Goal: Transaction & Acquisition: Purchase product/service

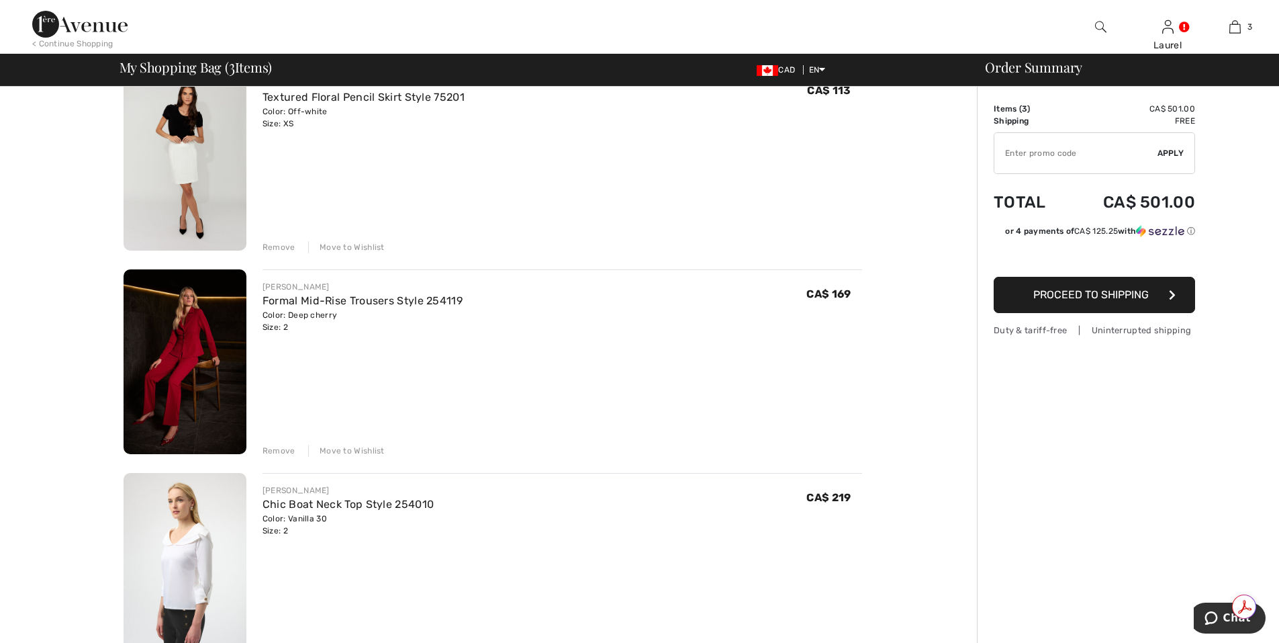
scroll to position [134, 0]
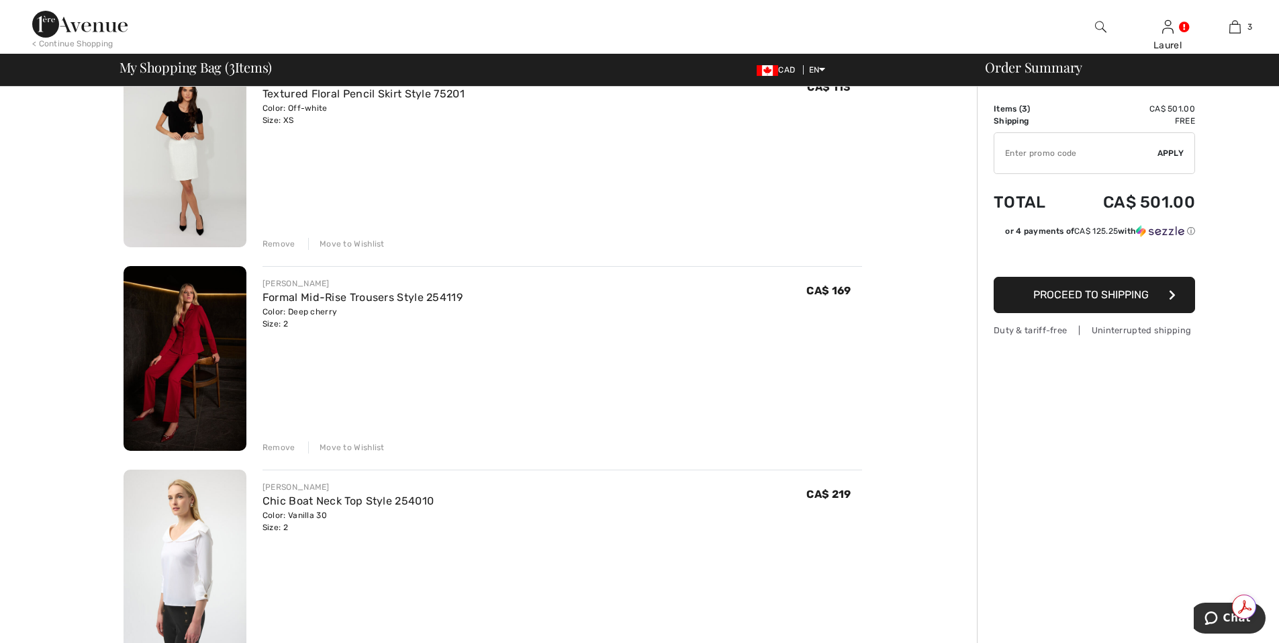
click at [265, 453] on div "Remove" at bounding box center [279, 447] width 33 height 12
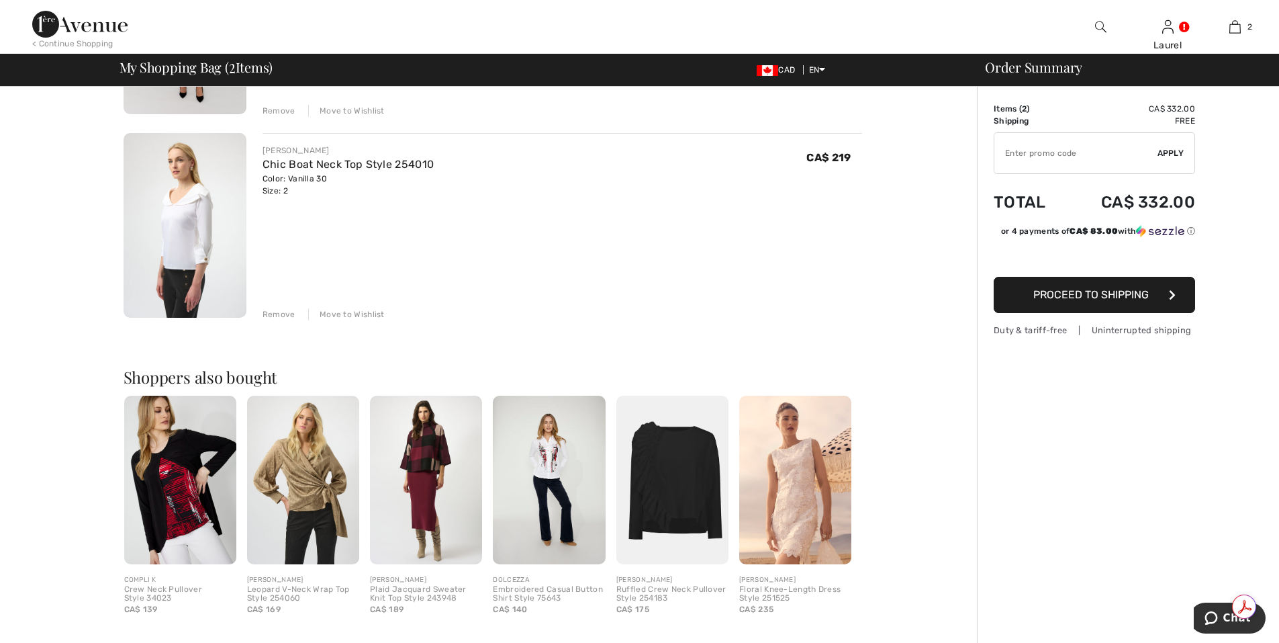
scroll to position [269, 0]
click at [284, 312] on div "Remove" at bounding box center [279, 313] width 33 height 12
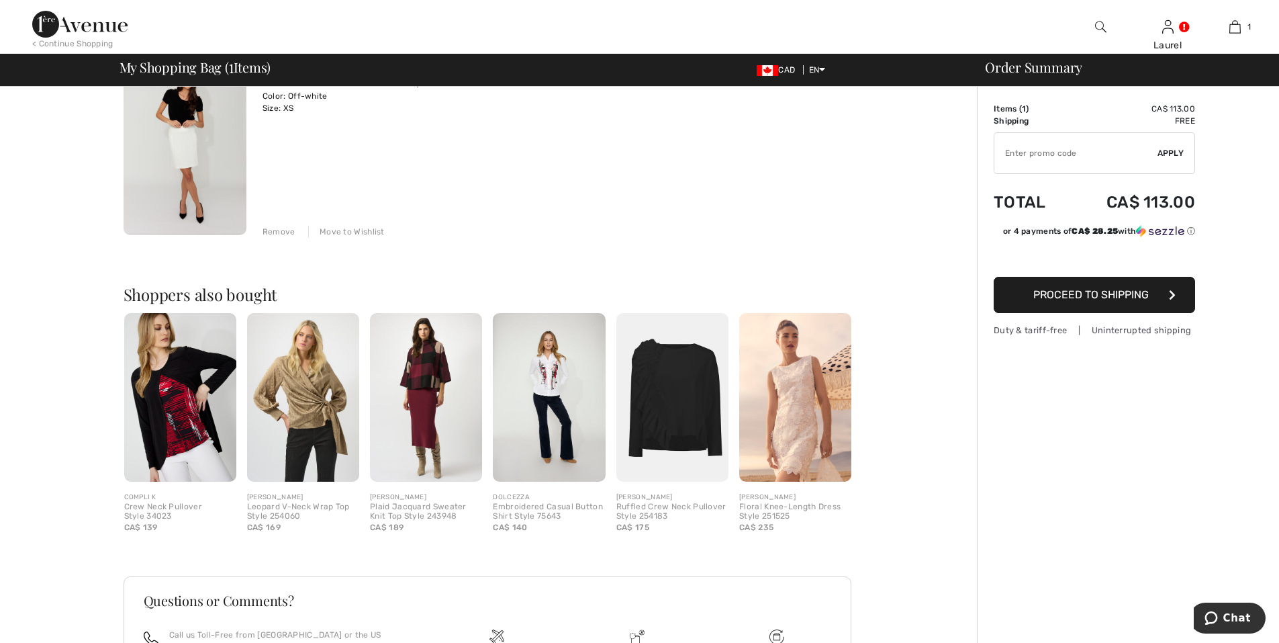
scroll to position [0, 0]
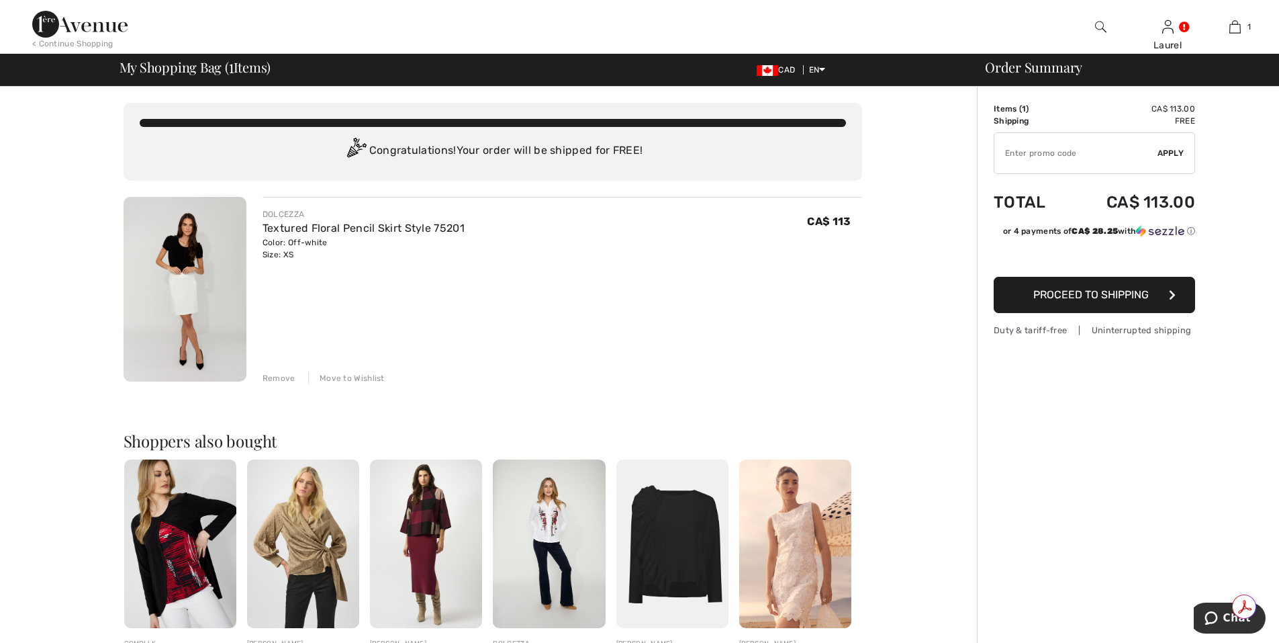
click at [1081, 301] on button "Proceed to Shipping" at bounding box center [1094, 295] width 201 height 36
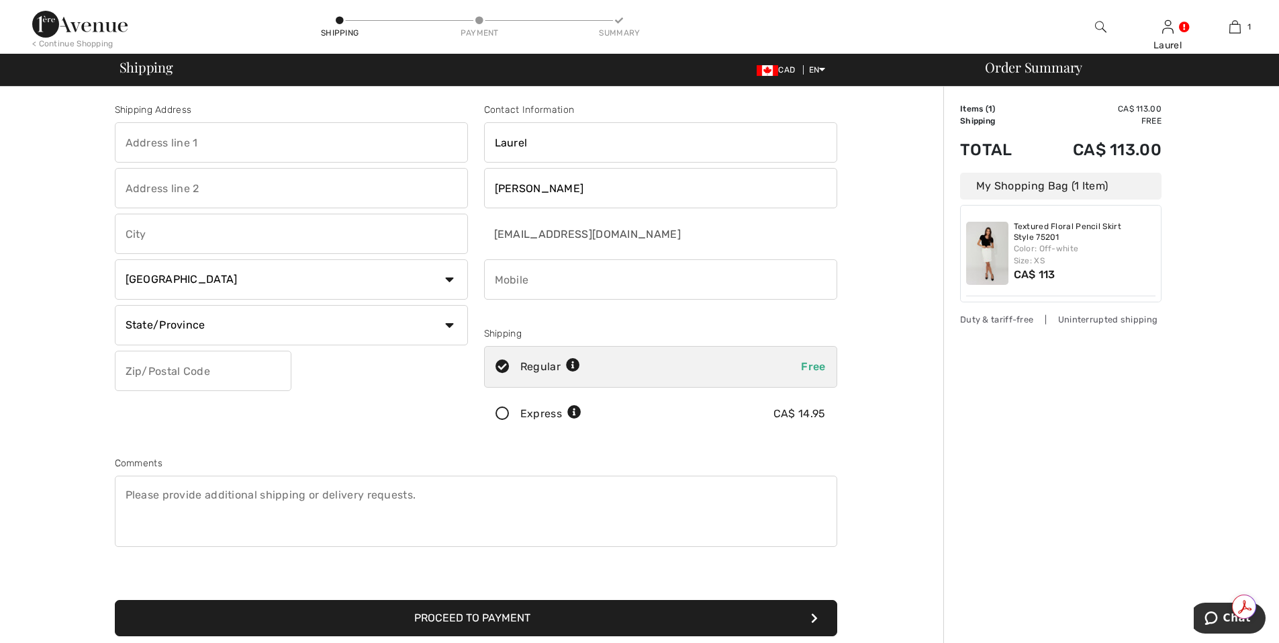
click at [221, 138] on input "text" at bounding box center [291, 142] width 353 height 40
type input "12109 40 Street"
type input "Edmonton"
select select "AB"
type input "T5W2L4"
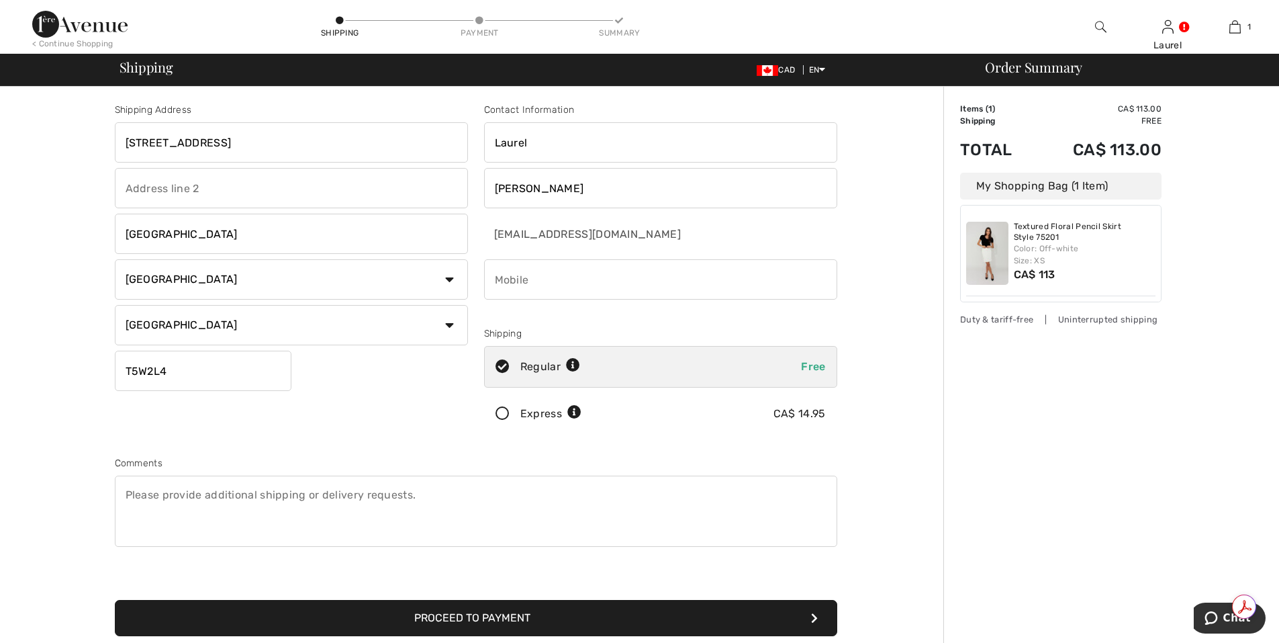
type input "7809961751"
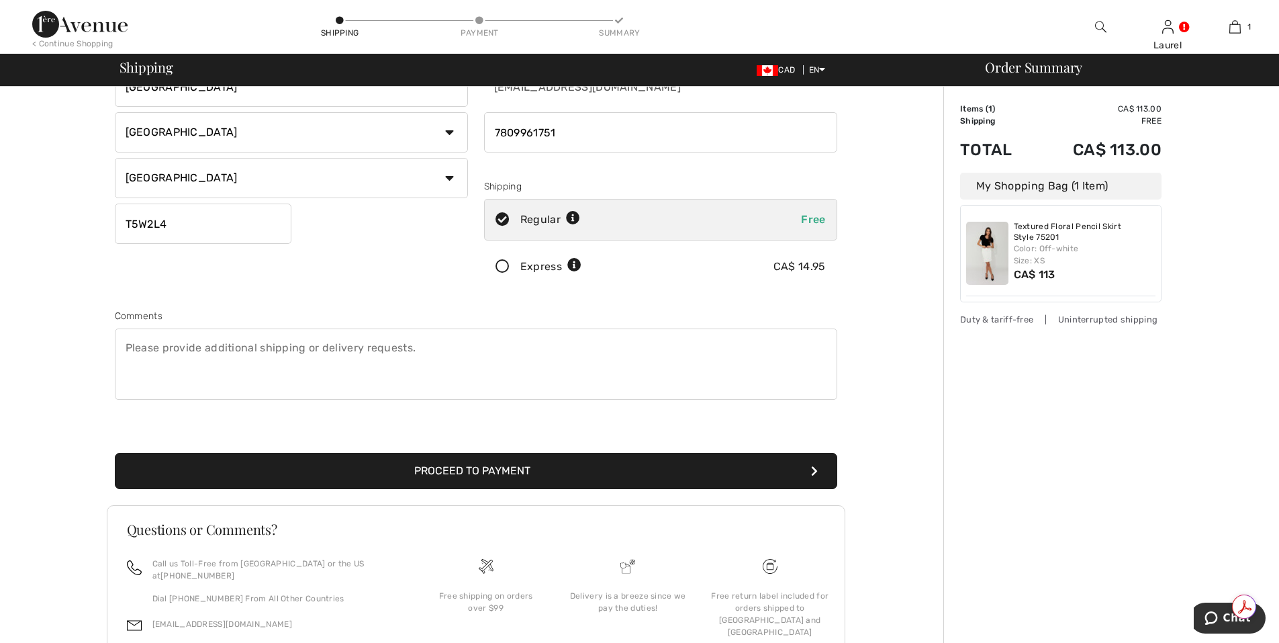
scroll to position [220, 0]
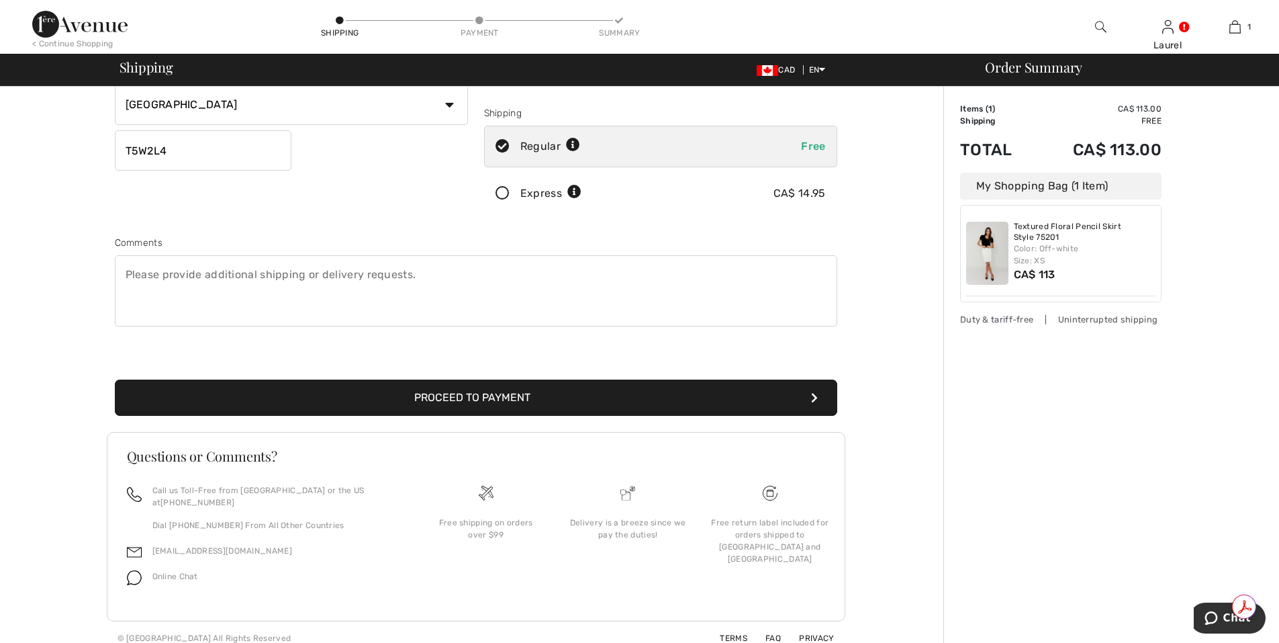
click at [476, 396] on button "Proceed to Payment" at bounding box center [476, 397] width 723 height 36
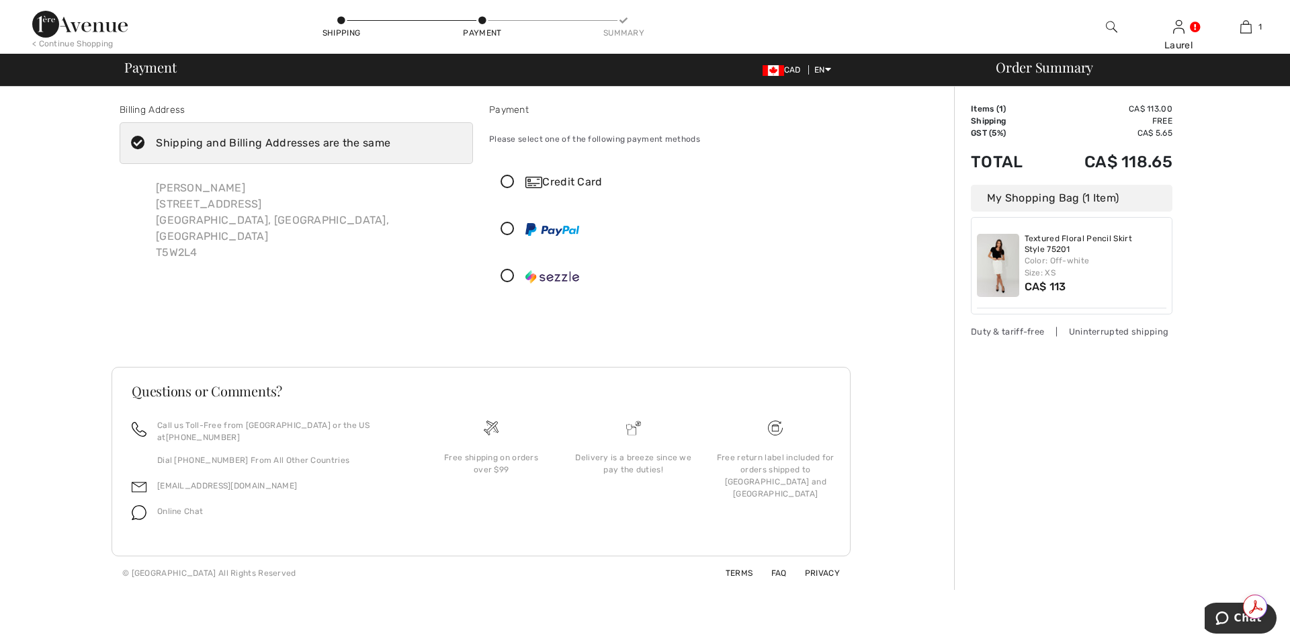
click at [506, 177] on icon at bounding box center [508, 182] width 36 height 14
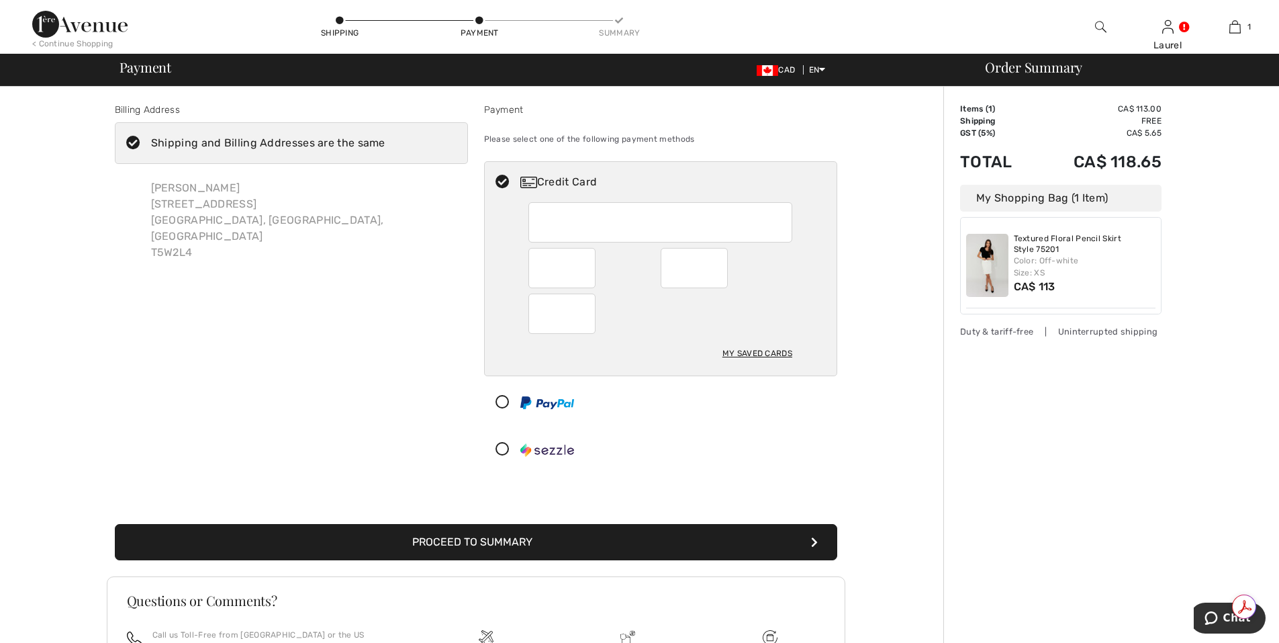
click at [746, 351] on div "My Saved Cards" at bounding box center [758, 353] width 70 height 23
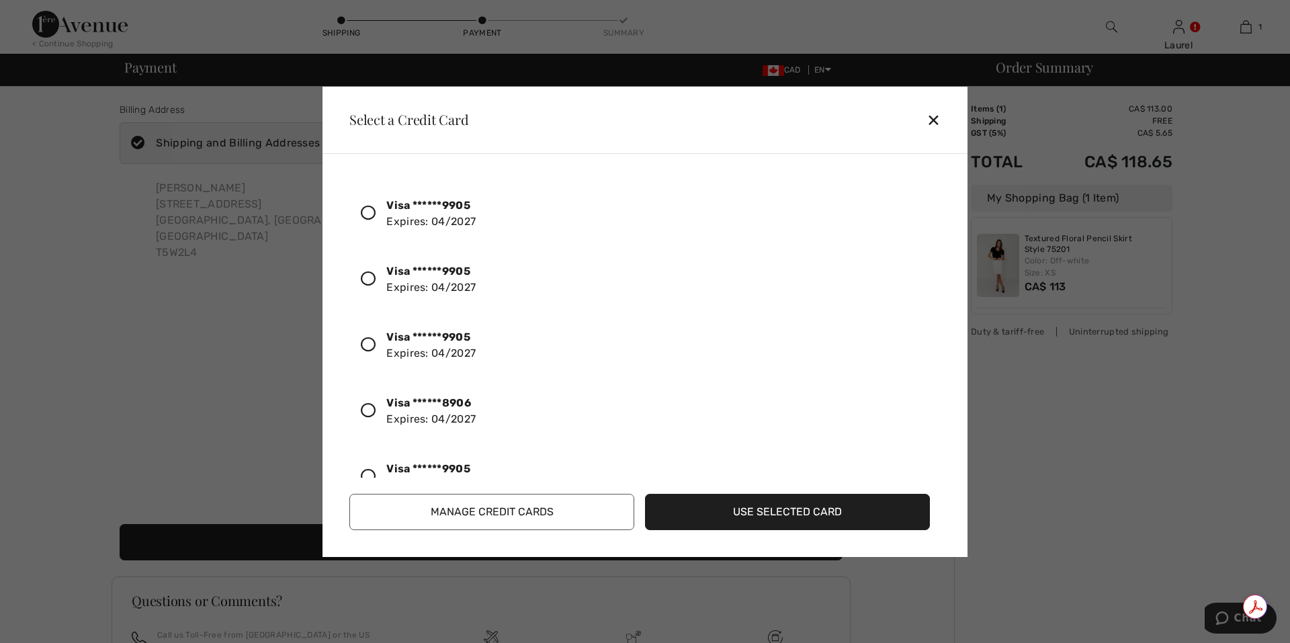
click at [396, 221] on div "Visa ******9905 Expires: 04/2027" at bounding box center [430, 213] width 89 height 32
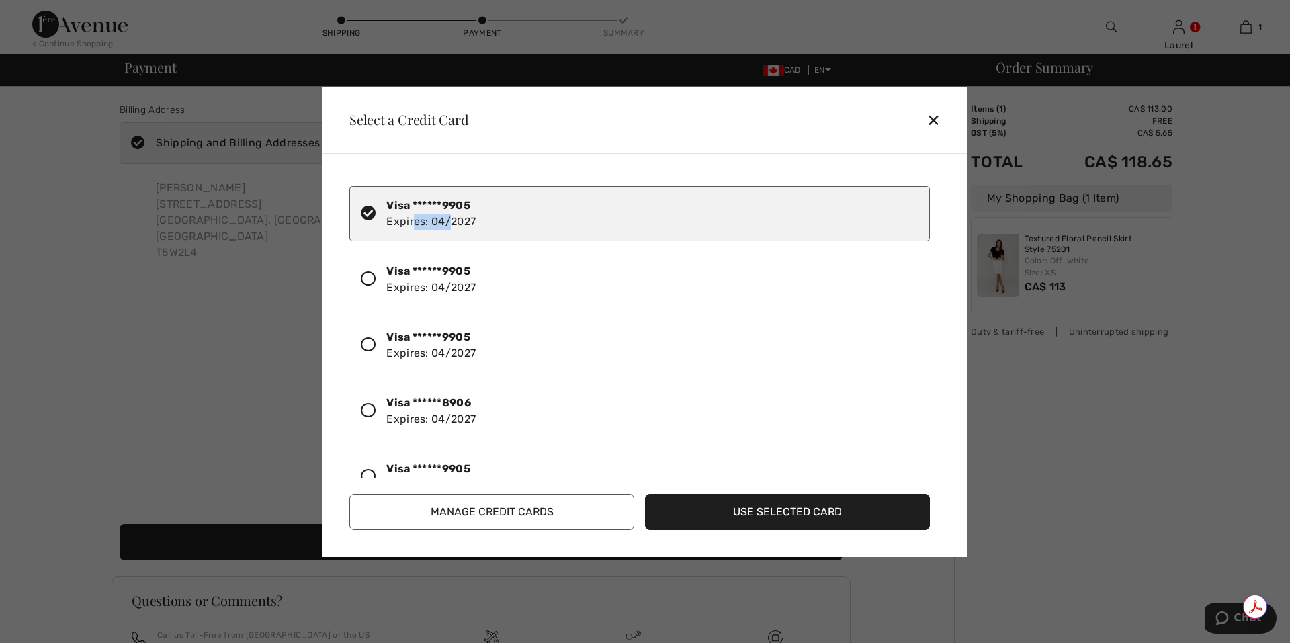
click at [396, 221] on div "Visa ******9905 Expires: 04/2027" at bounding box center [430, 213] width 89 height 32
click at [765, 504] on button "Use Selected Card" at bounding box center [787, 512] width 285 height 36
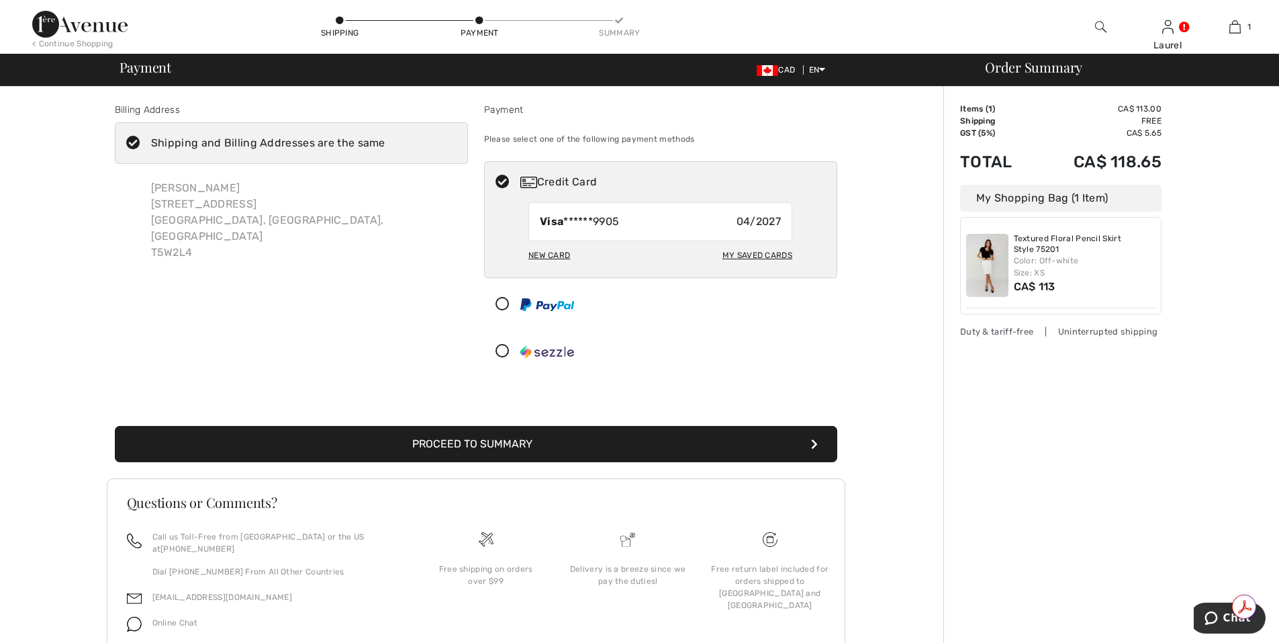
click at [591, 448] on button "Proceed to Summary" at bounding box center [476, 444] width 723 height 36
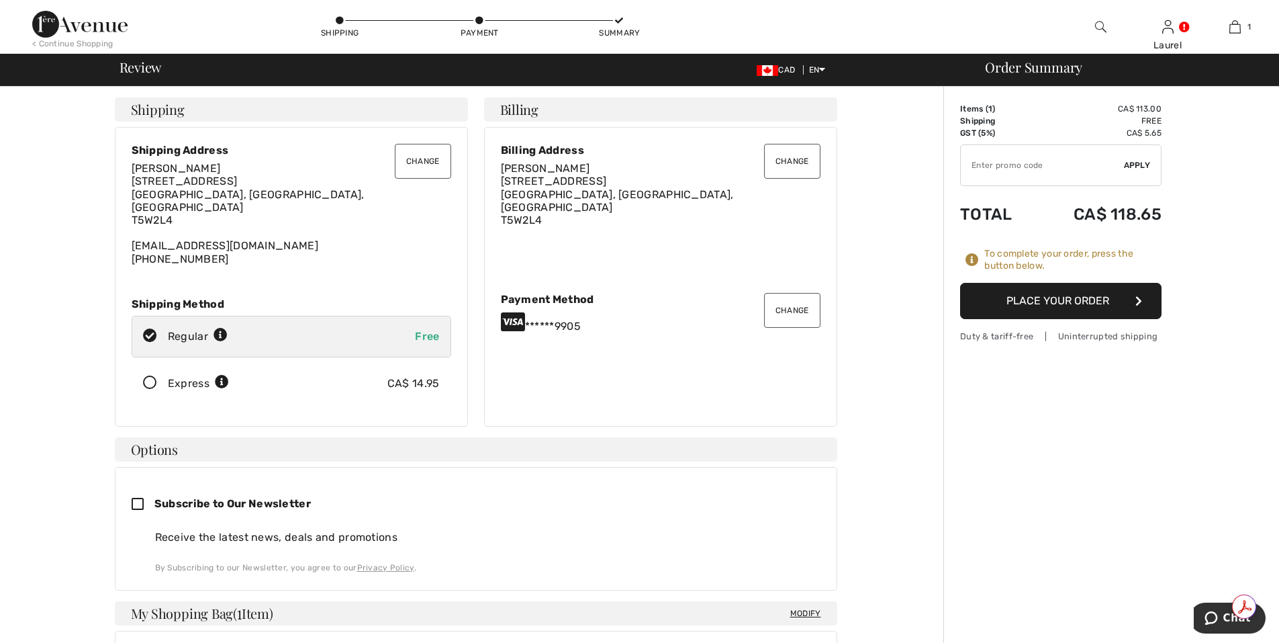
click at [1030, 305] on button "Place Your Order" at bounding box center [1060, 301] width 201 height 36
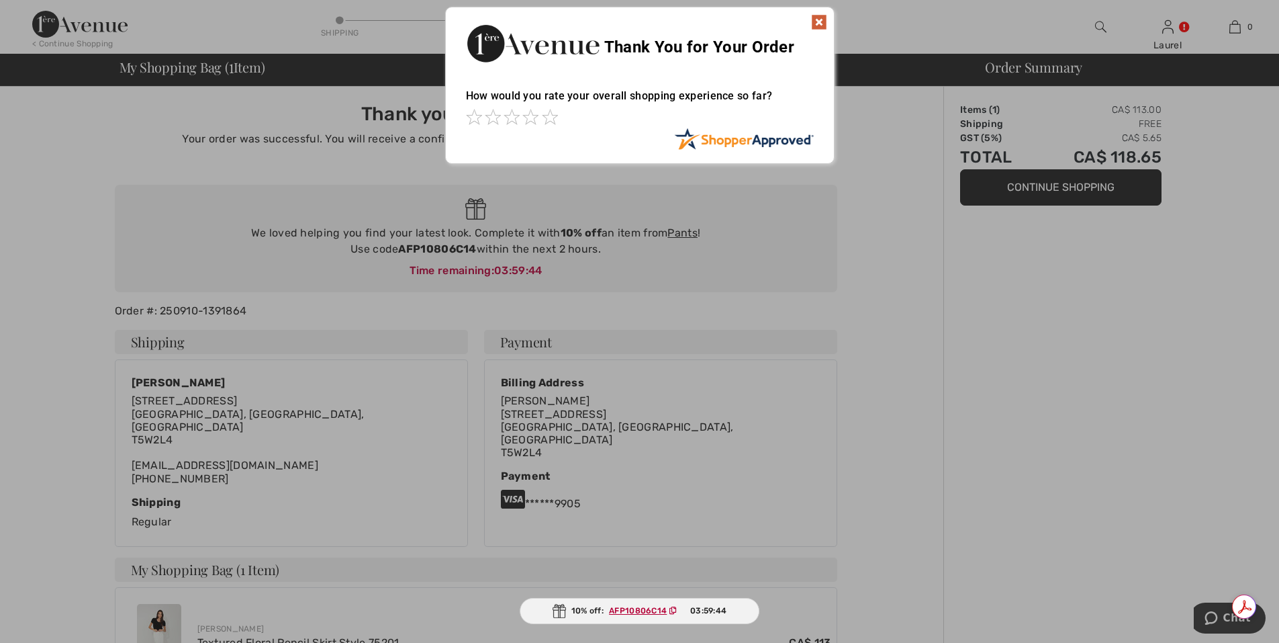
click at [816, 25] on img at bounding box center [819, 22] width 16 height 16
